Goal: Task Accomplishment & Management: Manage account settings

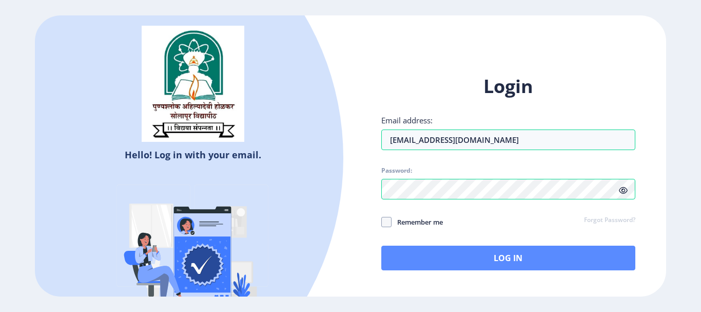
drag, startPoint x: 493, startPoint y: 278, endPoint x: 501, endPoint y: 265, distance: 15.2
click at [501, 265] on div "Login Email address: [EMAIL_ADDRESS][DOMAIN_NAME] Password: Remember me Forgot …" at bounding box center [509, 180] width 316 height 243
click at [501, 265] on button "Log In" at bounding box center [508, 257] width 254 height 25
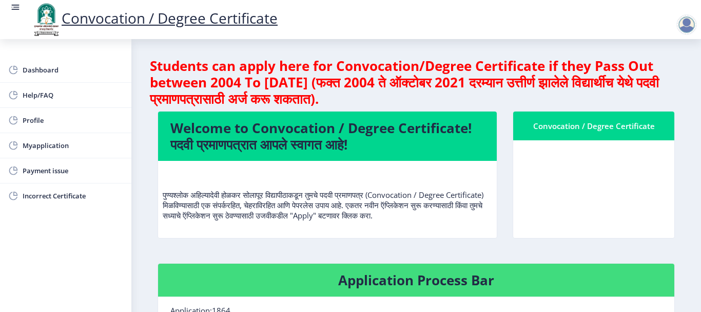
click at [375, 201] on p "पुण्यश्लोक अहिल्यादेवी होळकर सोलापूर विद्यापीठाकडून तुमचे पदवी प्रमाणपत्र (Conv…" at bounding box center [328, 194] width 330 height 51
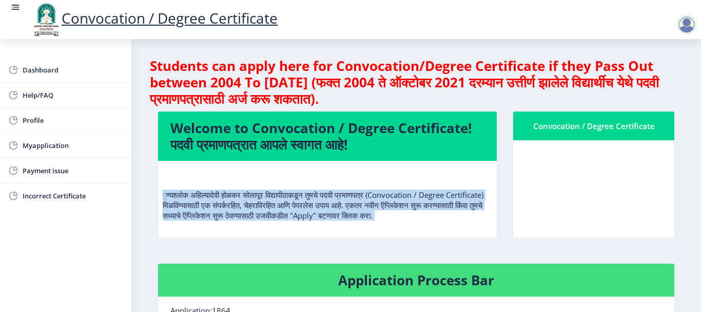
click at [375, 201] on p "पुण्यश्लोक अहिल्यादेवी होळकर सोलापूर विद्यापीठाकडून तुमचे पदवी प्रमाणपत्र (Conv…" at bounding box center [328, 194] width 330 height 51
click at [348, 202] on p "पुण्यश्लोक अहिल्यादेवी होळकर सोलापूर विद्यापीठाकडून तुमचे पदवी प्रमाणपत्र (Conv…" at bounding box center [328, 194] width 330 height 51
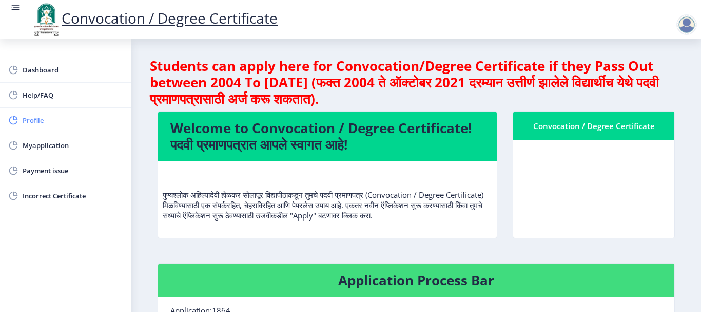
click at [66, 124] on span "Profile" at bounding box center [73, 120] width 101 height 12
select select
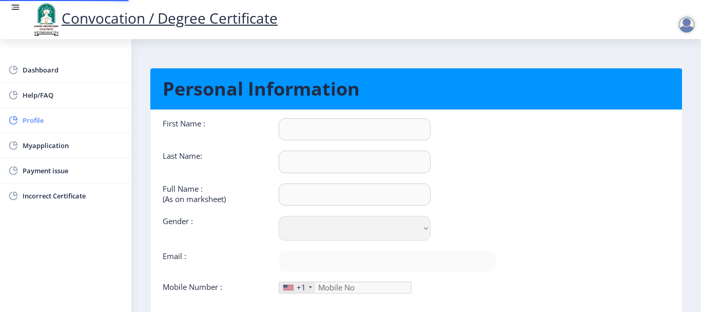
type input "Abhishek"
type input "Patil"
type input "PATIL [PERSON_NAME]"
select select "[DEMOGRAPHIC_DATA]"
type input "[EMAIL_ADDRESS][DOMAIN_NAME]"
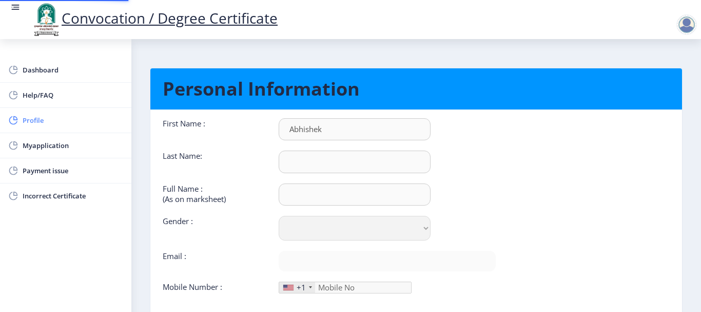
type input "9970754272"
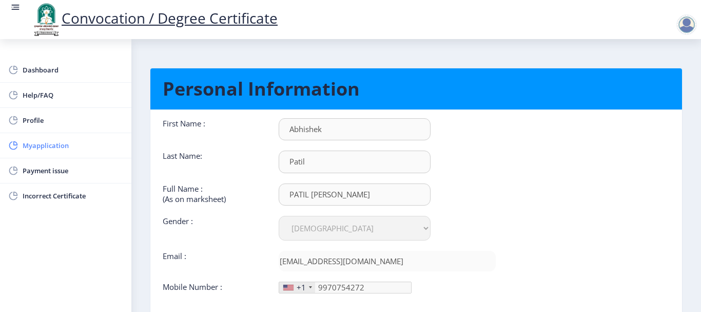
click at [60, 154] on link "Myapplication" at bounding box center [65, 145] width 131 height 25
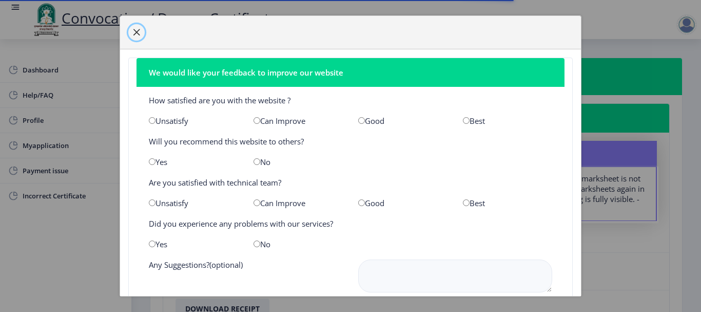
click at [137, 29] on span "button" at bounding box center [136, 32] width 8 height 8
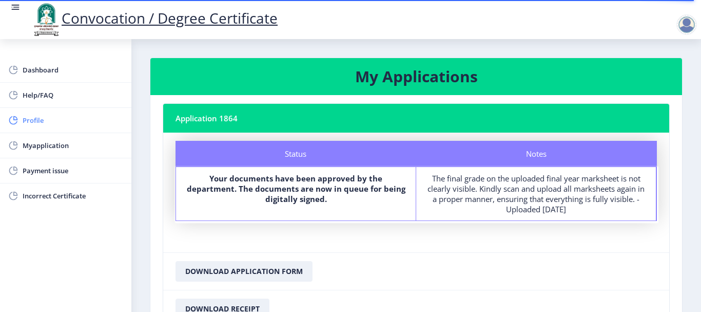
click at [45, 122] on span "Profile" at bounding box center [73, 120] width 101 height 12
select select
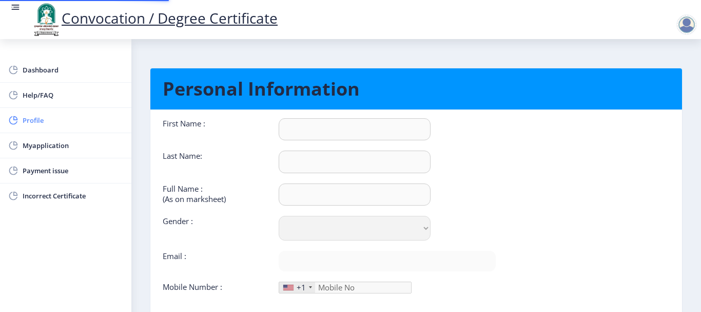
type input "Abhishek"
type input "Patil"
type input "PATIL [PERSON_NAME]"
select select "[DEMOGRAPHIC_DATA]"
type input "[EMAIL_ADDRESS][DOMAIN_NAME]"
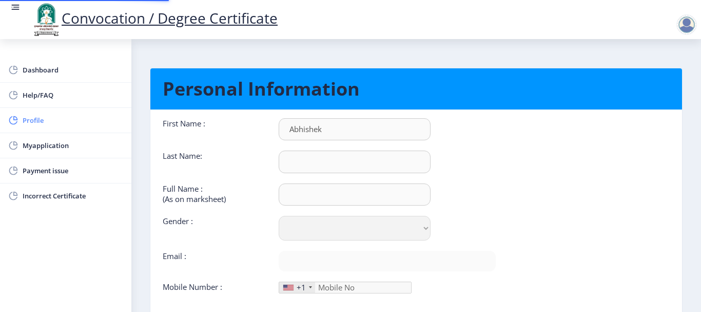
type input "9970754272"
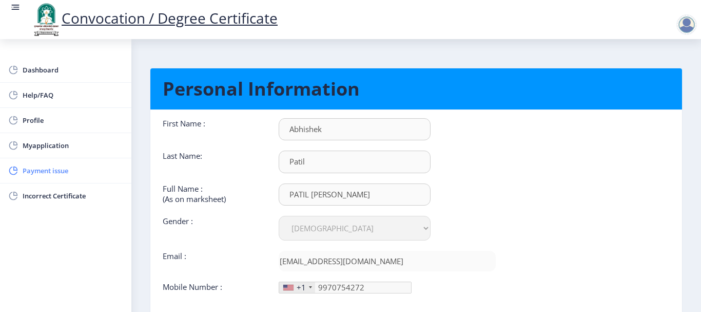
click at [55, 165] on span "Payment issue" at bounding box center [73, 170] width 101 height 12
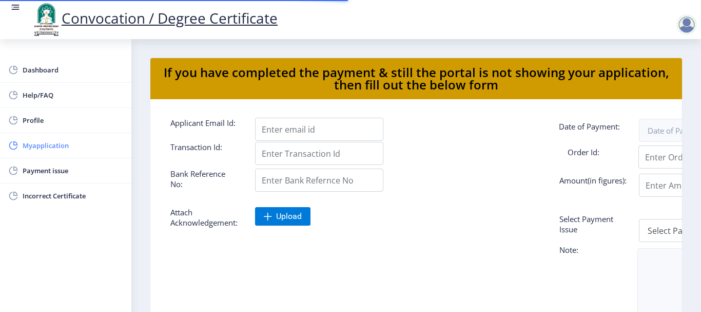
click at [54, 149] on span "Myapplication" at bounding box center [73, 145] width 101 height 12
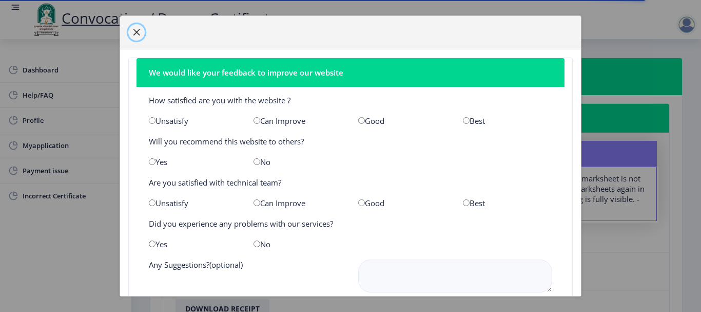
click at [136, 33] on span "button" at bounding box center [136, 32] width 8 height 8
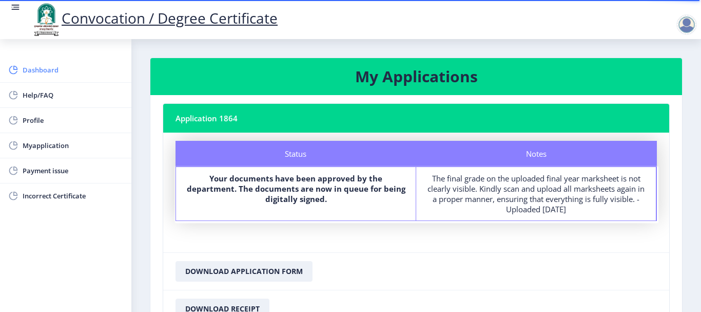
click at [64, 71] on span "Dashboard" at bounding box center [73, 70] width 101 height 12
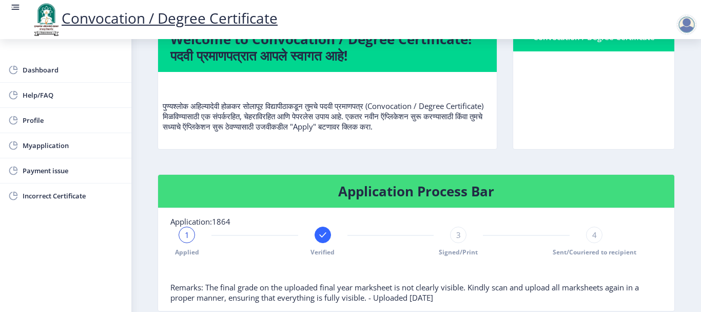
scroll to position [106, 0]
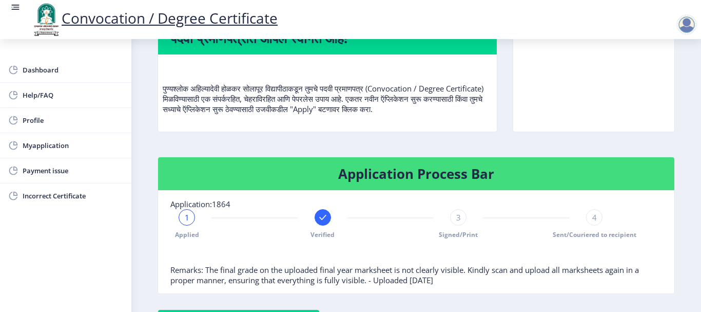
click at [0, 58] on link "Dashboard" at bounding box center [65, 70] width 131 height 25
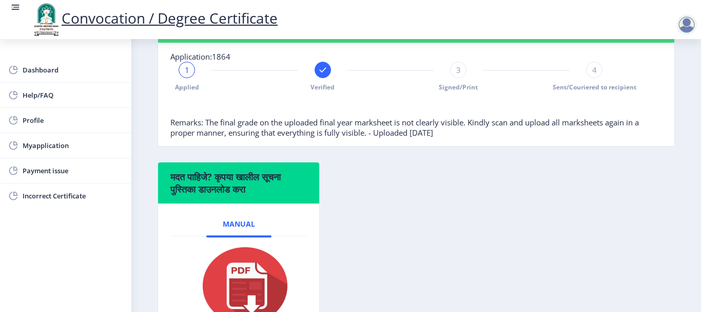
scroll to position [189, 0]
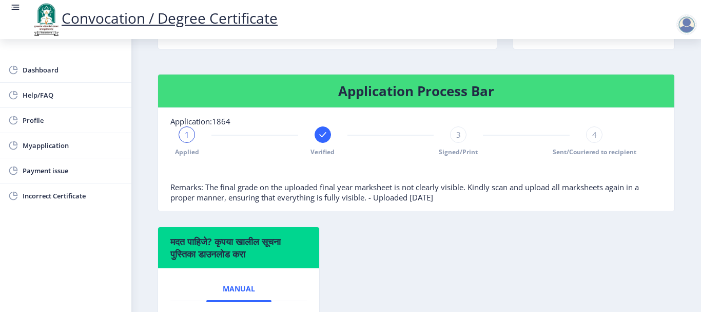
click at [0, 58] on link "Dashboard" at bounding box center [65, 70] width 131 height 25
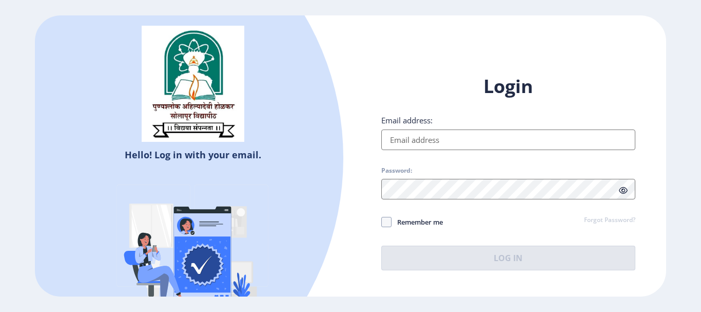
click at [424, 140] on input "Email address:" at bounding box center [508, 139] width 254 height 21
type input "[EMAIL_ADDRESS][DOMAIN_NAME]"
